Goal: Transaction & Acquisition: Purchase product/service

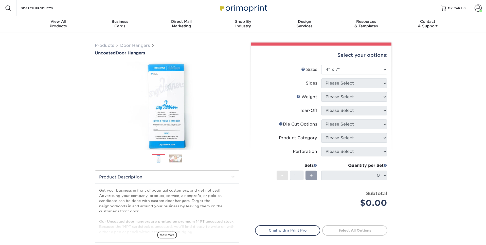
select select "4.00x7.00"
click at [367, 67] on select "Please Select 3.5" x 8.5" 3.5" x 11" 4" x 7" 4.25" x 11" 4.25" x 11"" at bounding box center [354, 70] width 66 height 10
select select "4.00x7.00"
click at [321, 65] on select "Please Select 3.5" x 8.5" 3.5" x 11" 4" x 7" 4.25" x 11" 4.25" x 11"" at bounding box center [354, 70] width 66 height 10
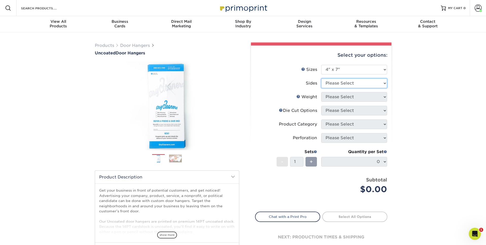
click at [343, 85] on select "Please Select Print Both Sides Print Front Only" at bounding box center [354, 84] width 66 height 10
select select "13abbda7-1d64-4f25-8bb2-c179b224825d"
click at [321, 79] on select "Please Select Print Both Sides Print Front Only" at bounding box center [354, 84] width 66 height 10
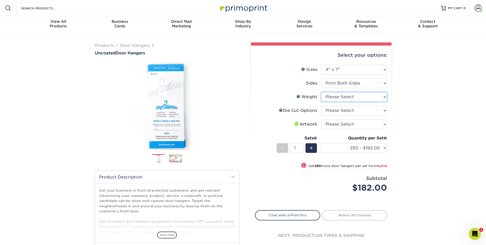
click at [345, 96] on select "Please Select 14PT Uncoated" at bounding box center [354, 97] width 66 height 10
select select "14PT Uncoated"
click at [321, 92] on select "Please Select 14PT Uncoated" at bounding box center [354, 97] width 66 height 10
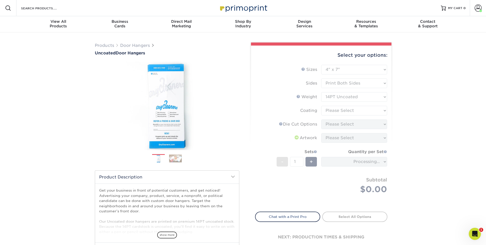
click at [346, 112] on form "Sizes Help Sizes Please Select 3.5" x 8.5" 3.5" x 11" 4" x 7" 4.25" x 11" 4.25"…" at bounding box center [321, 135] width 132 height 141
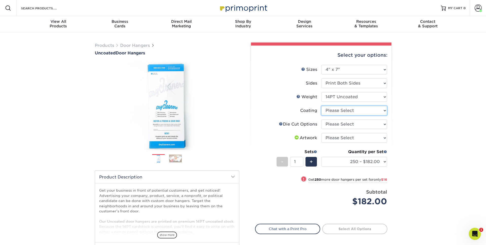
click at [346, 112] on select at bounding box center [354, 111] width 66 height 10
select select "3e7618de-abca-4bda-9f97-8b9129e913d8"
click at [321, 106] on select at bounding box center [354, 111] width 66 height 10
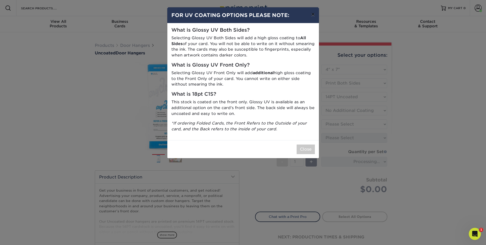
click at [312, 14] on button "×" at bounding box center [313, 14] width 12 height 14
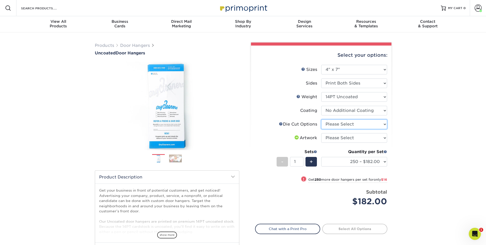
click at [345, 126] on select "Please Select Standard Die Cut Arch Die Cut Starburst Die Cut" at bounding box center [354, 125] width 66 height 10
select select "fe6a4ed8-5803-433c-b773-a25a7b955e98"
click at [321, 120] on select "Please Select Standard Die Cut Arch Die Cut Starburst Die Cut" at bounding box center [354, 125] width 66 height 10
click at [344, 135] on select "Please Select I will upload files I need a design - $100" at bounding box center [354, 138] width 66 height 10
select select "upload"
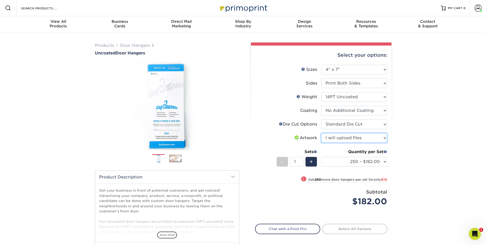
click at [321, 133] on select "Please Select I will upload files I need a design - $100" at bounding box center [354, 138] width 66 height 10
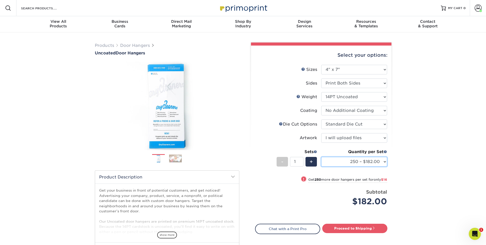
click at [363, 162] on select "250 – $182.00 500 – $198.00 1000 – $233.00 2500 – $358.00 5000 – $577.00 10000 …" at bounding box center [354, 162] width 66 height 10
select select "1000 – $233.00"
click at [321, 157] on select "250 – $182.00 500 – $198.00 1000 – $233.00 2500 – $358.00 5000 – $577.00 10000 …" at bounding box center [354, 162] width 66 height 10
click at [382, 227] on link "Proceed to Shipping" at bounding box center [354, 228] width 65 height 9
type input "Set 1"
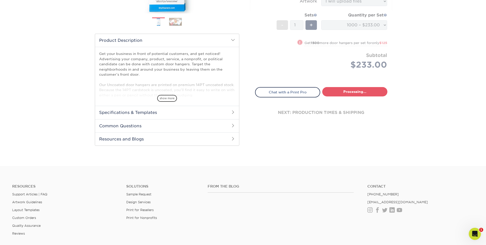
select select "643fca9b-cd5a-4635-a26b-857e852e1c14"
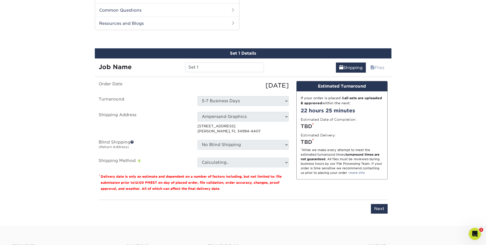
scroll to position [258, 0]
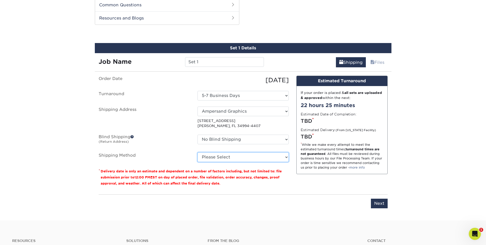
click at [282, 159] on select "Please Select Ground Shipping (+$18.40) 3 Day Shipping Service (+$22.14) 2 Day …" at bounding box center [242, 157] width 91 height 10
select select "03"
click at [197, 152] on select "Please Select Ground Shipping (+$18.40) 3 Day Shipping Service (+$22.14) 2 Day …" at bounding box center [242, 157] width 91 height 10
click at [278, 158] on select "Please Select Ground Shipping (+$18.40) 3 Day Shipping Service (+$22.14) 2 Day …" at bounding box center [242, 157] width 91 height 10
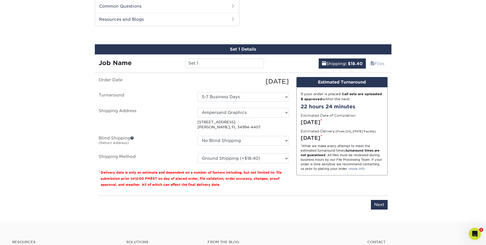
scroll to position [257, 0]
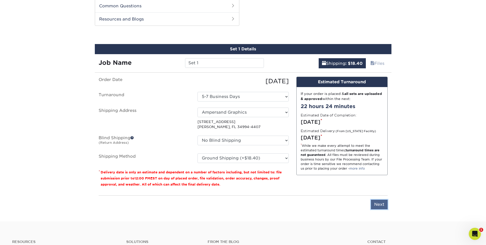
click at [380, 204] on input "Next" at bounding box center [379, 205] width 17 height 10
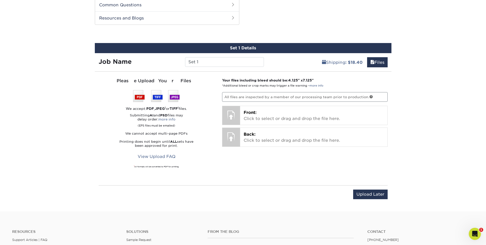
scroll to position [256, 0]
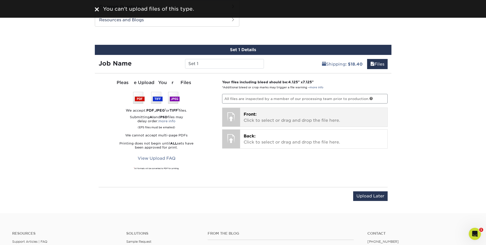
click at [308, 113] on p "Front: Click to select or drag and drop the file here." at bounding box center [313, 117] width 140 height 12
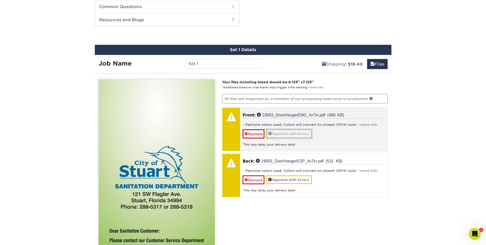
click at [283, 135] on link "Approve with Errors *" at bounding box center [288, 133] width 45 height 9
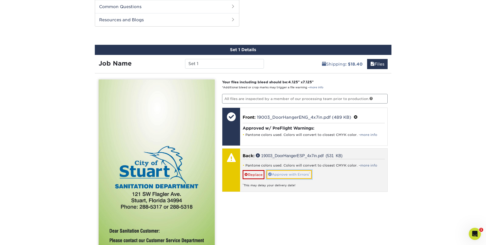
click at [288, 174] on link "Approve with Errors *" at bounding box center [288, 174] width 45 height 9
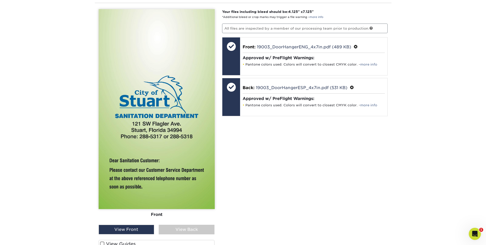
scroll to position [296, 0]
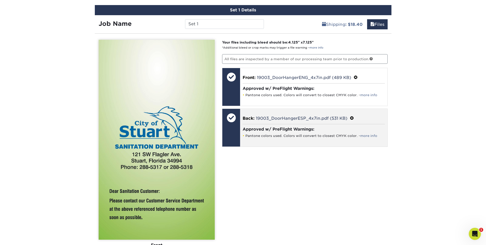
click at [230, 119] on div at bounding box center [231, 118] width 18 height 18
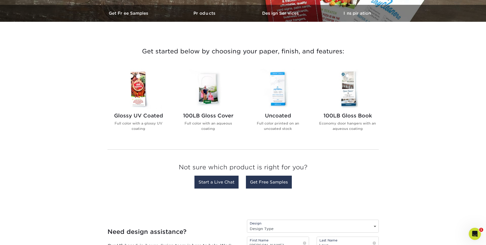
scroll to position [152, 0]
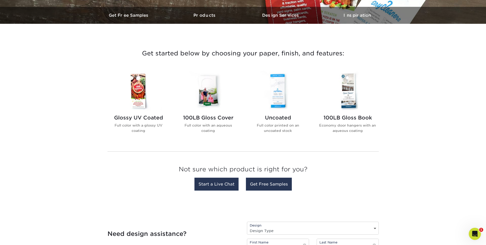
click at [282, 119] on h2 "Uncoated" at bounding box center [277, 118] width 57 height 6
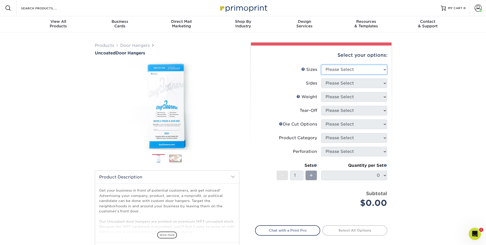
click at [372, 67] on select "Please Select 3.5" x 8.5" 3.5" x 11" 4" x 7" 4.25" x 11" 4.25" x 11"" at bounding box center [354, 70] width 66 height 10
select select "4.00x7.00"
click at [321, 65] on select "Please Select 3.5" x 8.5" 3.5" x 11" 4" x 7" 4.25" x 11" 4.25" x 11"" at bounding box center [354, 70] width 66 height 10
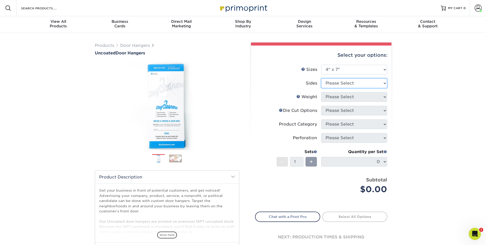
click at [346, 83] on select "Please Select Print Both Sides Print Front Only" at bounding box center [354, 84] width 66 height 10
select select "13abbda7-1d64-4f25-8bb2-c179b224825d"
click at [321, 79] on select "Please Select Print Both Sides Print Front Only" at bounding box center [354, 84] width 66 height 10
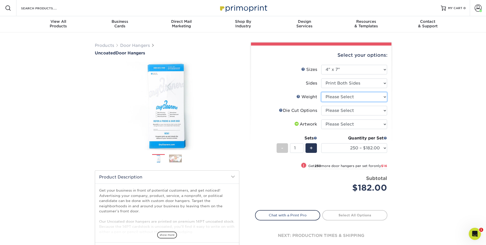
click at [344, 98] on select "Please Select 14PT Uncoated" at bounding box center [354, 97] width 66 height 10
select select "14PT Uncoated"
click at [321, 92] on select "Please Select 14PT Uncoated" at bounding box center [354, 97] width 66 height 10
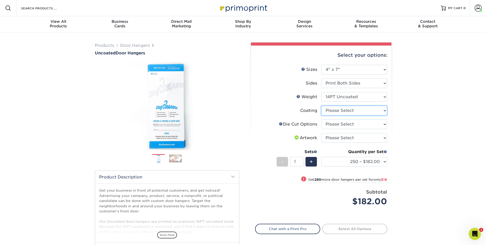
click at [348, 112] on select at bounding box center [354, 111] width 66 height 10
select select "3e7618de-abca-4bda-9f97-8b9129e913d8"
click at [321, 106] on select at bounding box center [354, 111] width 66 height 10
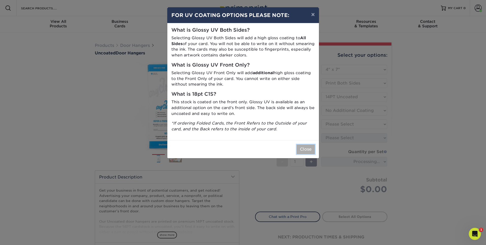
click at [309, 147] on button "Close" at bounding box center [305, 150] width 18 height 10
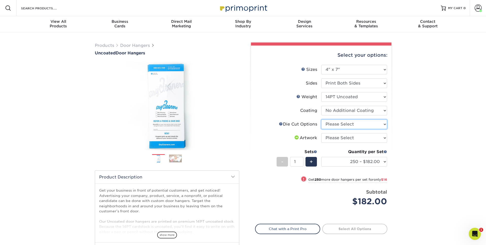
click at [350, 126] on select "Please Select Standard Die Cut Arch Die Cut Starburst Die Cut" at bounding box center [354, 125] width 66 height 10
select select "fe6a4ed8-5803-433c-b773-a25a7b955e98"
click at [321, 120] on select "Please Select Standard Die Cut Arch Die Cut Starburst Die Cut" at bounding box center [354, 125] width 66 height 10
click at [349, 138] on select "Please Select I will upload files I need a design - $100" at bounding box center [354, 138] width 66 height 10
select select "upload"
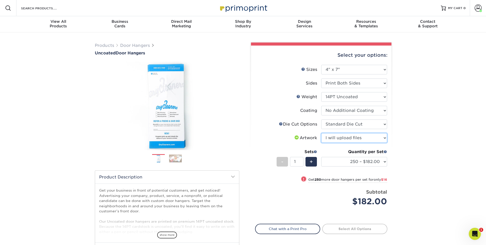
click at [321, 133] on select "Please Select I will upload files I need a design - $100" at bounding box center [354, 138] width 66 height 10
click at [356, 160] on select "250 – $182.00 500 – $198.00 1000 – $233.00 2500 – $358.00 5000 – $577.00 10000 …" at bounding box center [354, 162] width 66 height 10
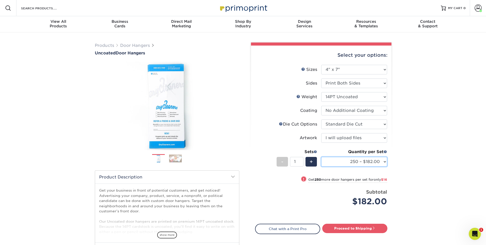
select select "1000 – $233.00"
click at [321, 157] on select "250 – $182.00 500 – $198.00 1000 – $233.00 2500 – $358.00 5000 – $577.00 10000 …" at bounding box center [354, 162] width 66 height 10
click at [365, 231] on link "Proceed to Shipping" at bounding box center [354, 228] width 65 height 9
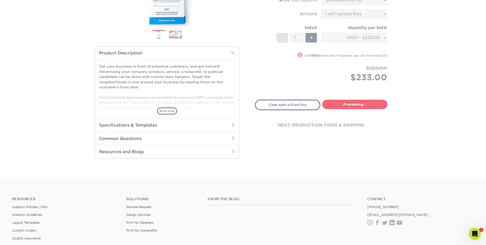
select select "643fca9b-cd5a-4635-a26b-857e852e1c14"
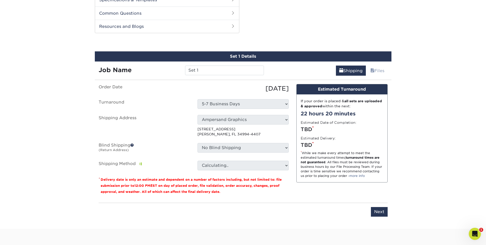
scroll to position [258, 0]
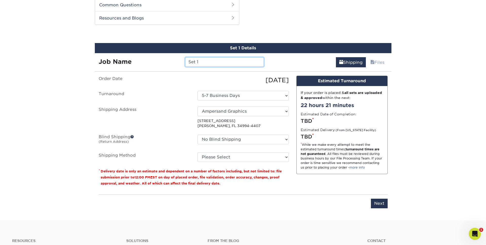
click at [205, 60] on input "Set 1" at bounding box center [224, 62] width 79 height 10
drag, startPoint x: 205, startPoint y: 60, endPoint x: 170, endPoint y: 63, distance: 35.3
click at [170, 63] on div "Job Name Set 1" at bounding box center [181, 62] width 173 height 10
type input "City of Stuart - Sanitation Dept."
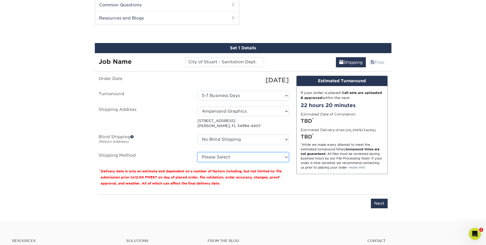
click at [225, 155] on select "Please Select Ground Shipping (+$18.40) 3 Day Shipping Service (+$22.14) 2 Day …" at bounding box center [242, 157] width 91 height 10
select select "03"
click at [197, 152] on select "Please Select Ground Shipping (+$18.40) 3 Day Shipping Service (+$22.14) 2 Day …" at bounding box center [242, 157] width 91 height 10
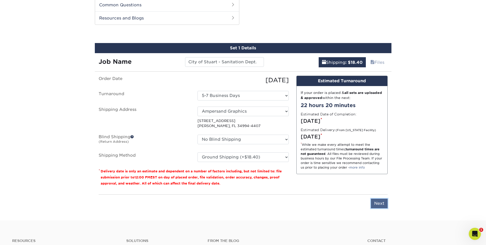
click at [383, 202] on input "Next" at bounding box center [379, 204] width 17 height 10
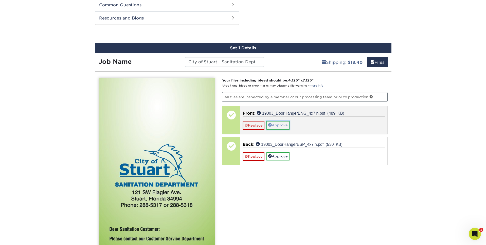
click at [275, 125] on link "Approve" at bounding box center [277, 125] width 23 height 9
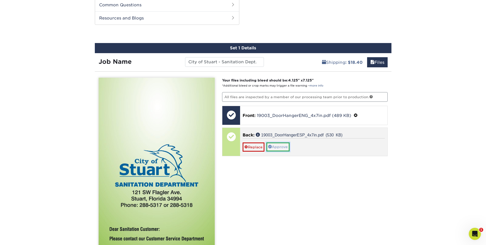
click at [278, 146] on link "Approve" at bounding box center [277, 147] width 23 height 9
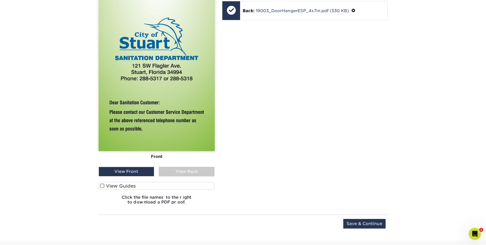
scroll to position [387, 0]
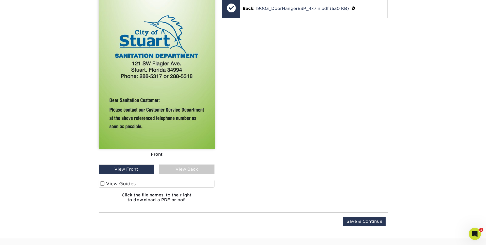
click at [188, 169] on div "View Back" at bounding box center [187, 170] width 56 height 10
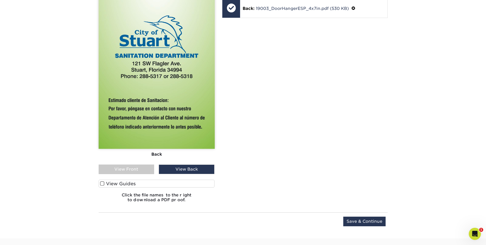
click at [180, 183] on label "View Guides" at bounding box center [157, 184] width 116 height 8
click at [0, 0] on input "View Guides" at bounding box center [0, 0] width 0 height 0
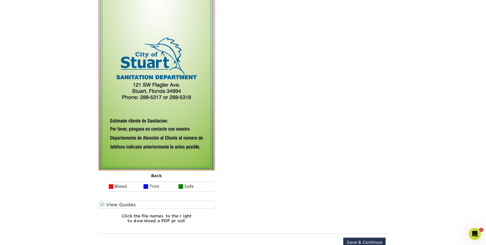
scroll to position [577, 0]
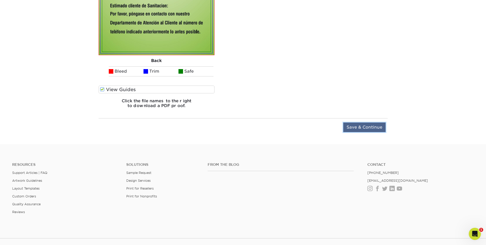
click at [372, 124] on input "Save & Continue" at bounding box center [364, 128] width 42 height 10
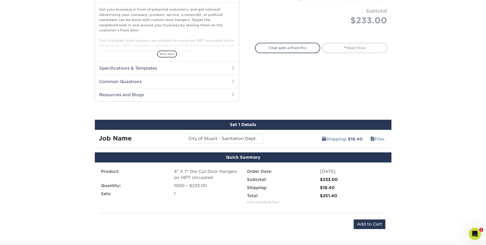
scroll to position [183, 0]
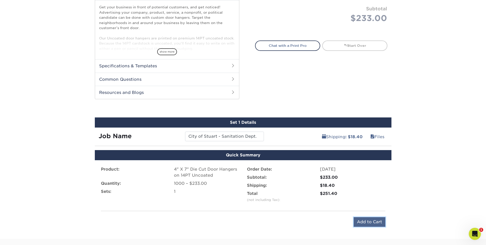
click at [367, 224] on input "Add to Cart" at bounding box center [369, 222] width 32 height 10
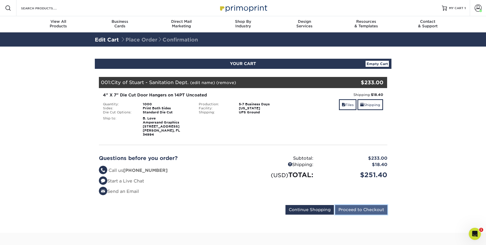
click at [361, 206] on input "Proceed to Checkout" at bounding box center [361, 210] width 52 height 10
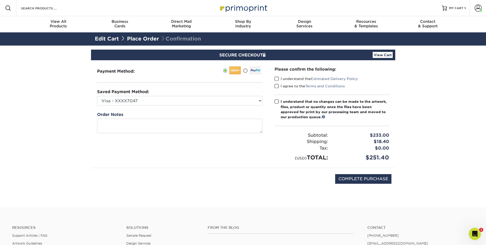
click at [277, 78] on span at bounding box center [276, 78] width 4 height 5
click at [0, 0] on input "I understand the Estimated Delivery Policy" at bounding box center [0, 0] width 0 height 0
click at [276, 88] on span at bounding box center [276, 86] width 4 height 5
click at [0, 0] on input "I agree to the Terms and Conditions" at bounding box center [0, 0] width 0 height 0
click at [277, 102] on span at bounding box center [276, 101] width 4 height 5
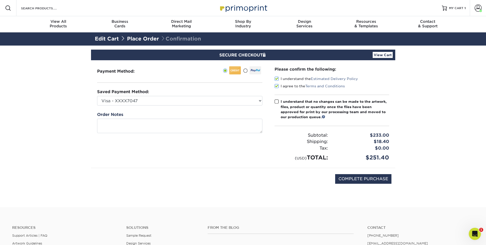
click at [0, 0] on input "I understand that no changes can be made to the artwork, files, product or quan…" at bounding box center [0, 0] width 0 height 0
click at [382, 179] on input "COMPLETE PURCHASE" at bounding box center [363, 179] width 56 height 10
type input "PROCESSING, PLEASE WAIT..."
